Goal: Use online tool/utility: Utilize a website feature to perform a specific function

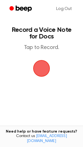
click at [38, 66] on span "button" at bounding box center [41, 68] width 31 height 31
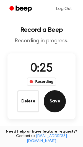
click at [53, 96] on button "Save" at bounding box center [55, 101] width 22 height 22
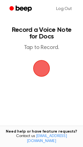
click at [43, 72] on span "button" at bounding box center [41, 68] width 15 height 15
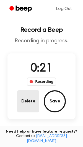
click at [28, 100] on button "Delete" at bounding box center [28, 101] width 22 height 22
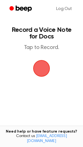
click at [41, 66] on span "button" at bounding box center [41, 68] width 15 height 15
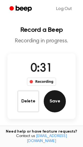
click at [57, 102] on button "Save" at bounding box center [55, 101] width 22 height 22
